Goal: Task Accomplishment & Management: Use online tool/utility

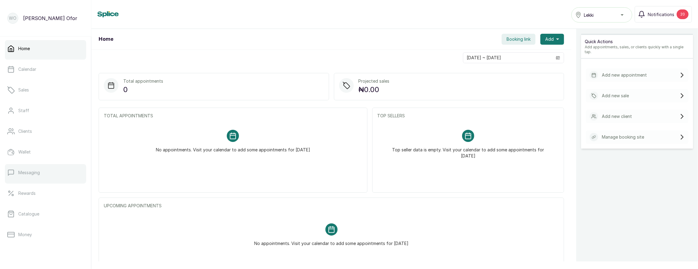
scroll to position [78, 0]
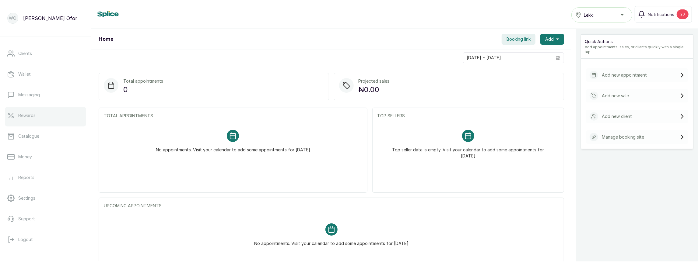
click at [32, 122] on link "Rewards" at bounding box center [45, 115] width 81 height 17
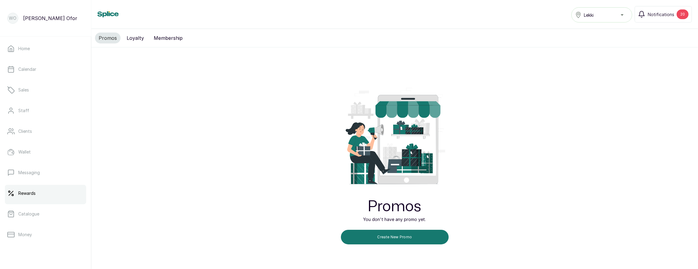
click at [595, 12] on div "Lekki" at bounding box center [601, 14] width 53 height 7
click at [539, 14] on div "Promos Lekki Lekki Notifications 20" at bounding box center [394, 14] width 594 height 16
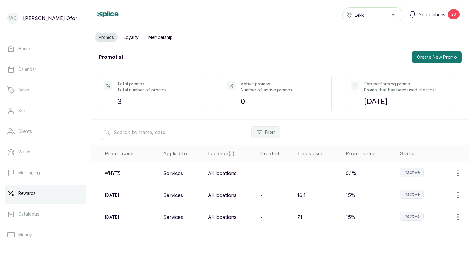
click at [368, 54] on div "Promo list Create New Promo" at bounding box center [279, 57] width 377 height 22
